Goal: Check status: Check status

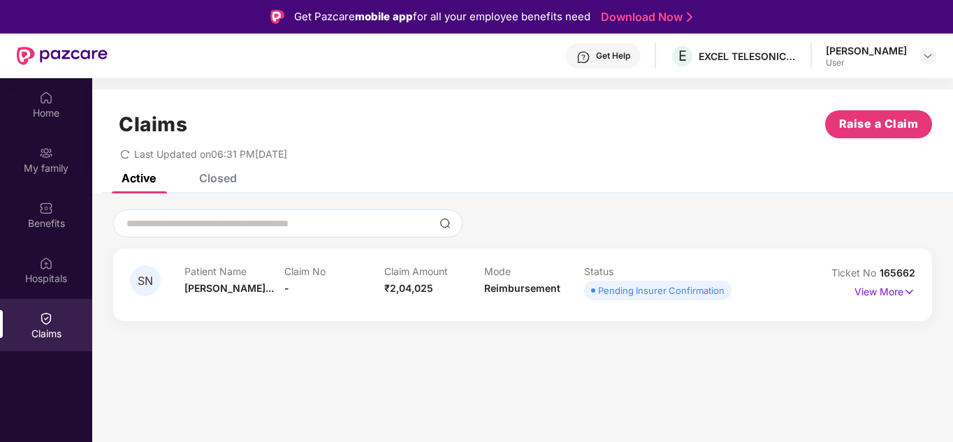
click at [286, 272] on p "Claim No" at bounding box center [334, 271] width 100 height 12
click at [287, 272] on p "Claim No" at bounding box center [334, 271] width 100 height 12
click at [210, 177] on div "Closed" at bounding box center [218, 178] width 38 height 14
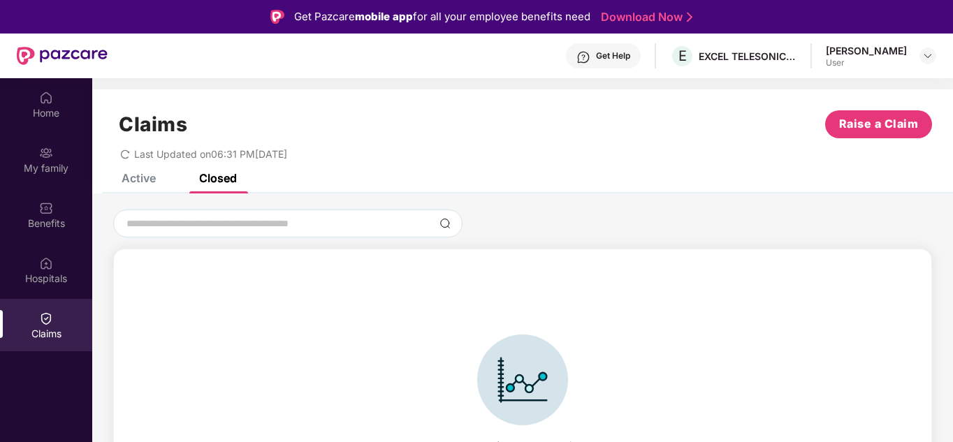
click at [143, 182] on div "Active" at bounding box center [139, 178] width 34 height 14
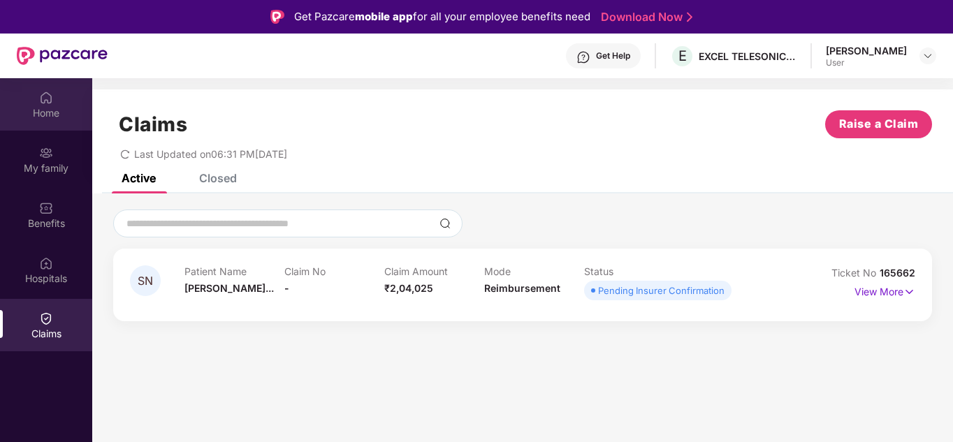
click at [57, 124] on div "Home" at bounding box center [46, 104] width 92 height 52
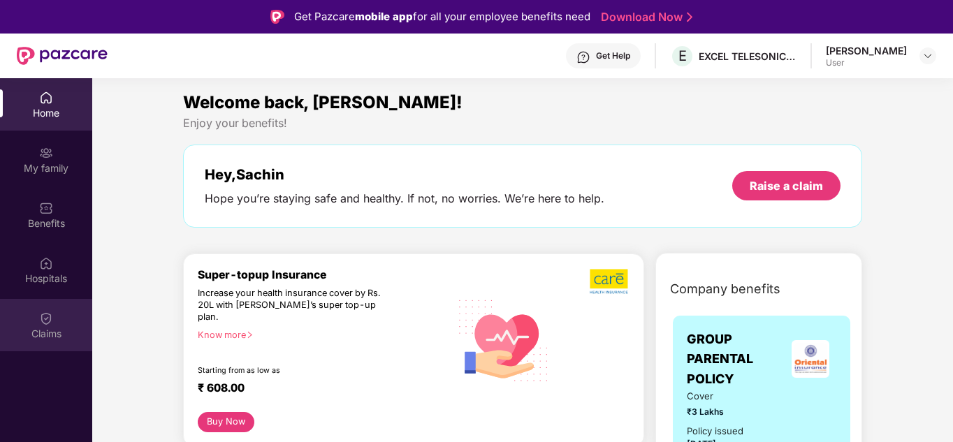
click at [50, 327] on div "Claims" at bounding box center [46, 334] width 92 height 14
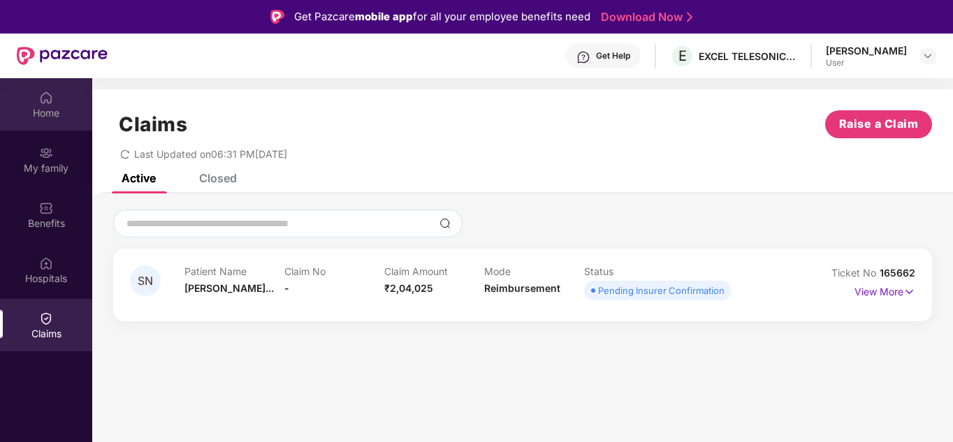
click at [31, 102] on div "Home" at bounding box center [46, 104] width 92 height 52
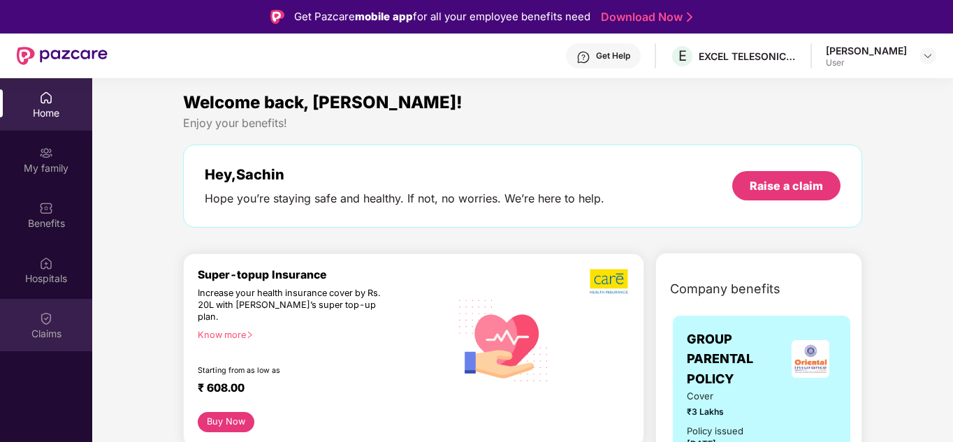
click at [27, 323] on div "Claims" at bounding box center [46, 325] width 92 height 52
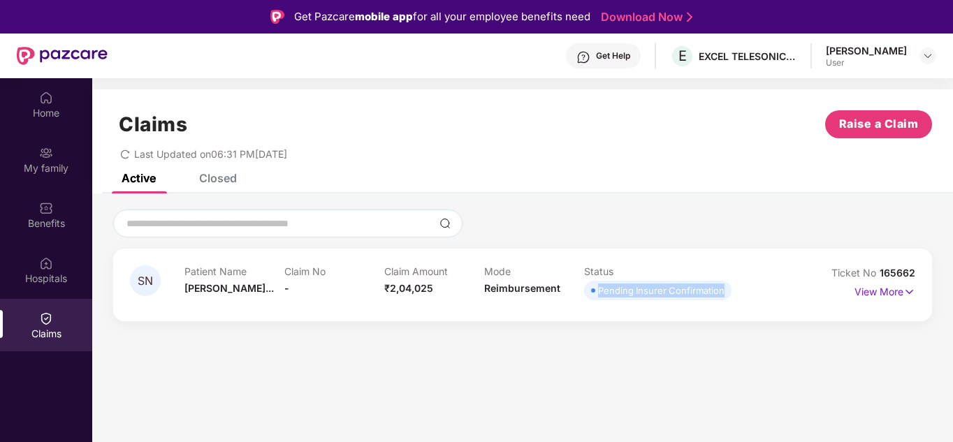
drag, startPoint x: 599, startPoint y: 294, endPoint x: 727, endPoint y: 291, distance: 127.2
click at [727, 291] on span "Pending Insurer Confirmation" at bounding box center [657, 291] width 147 height 20
click at [910, 293] on img at bounding box center [909, 291] width 12 height 15
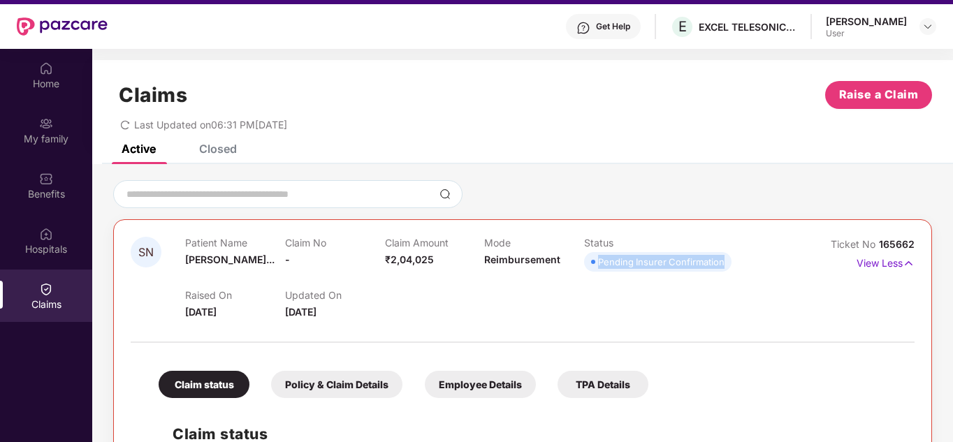
scroll to position [8, 0]
